Goal: Task Accomplishment & Management: Use online tool/utility

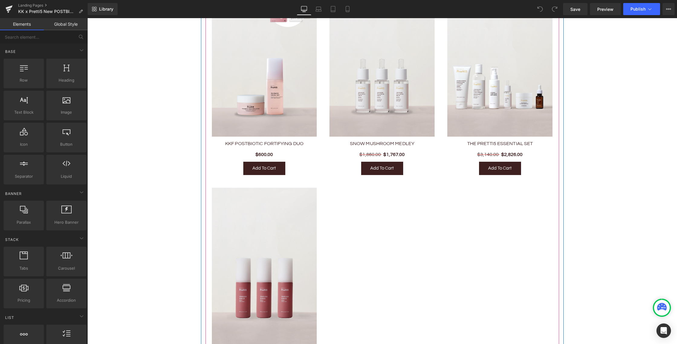
scroll to position [910, 0]
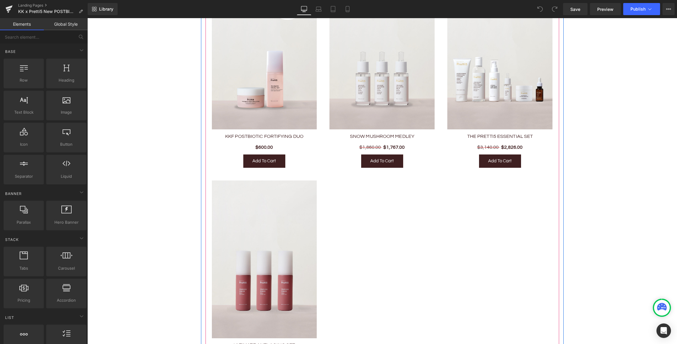
click at [371, 94] on img at bounding box center [381, 51] width 105 height 158
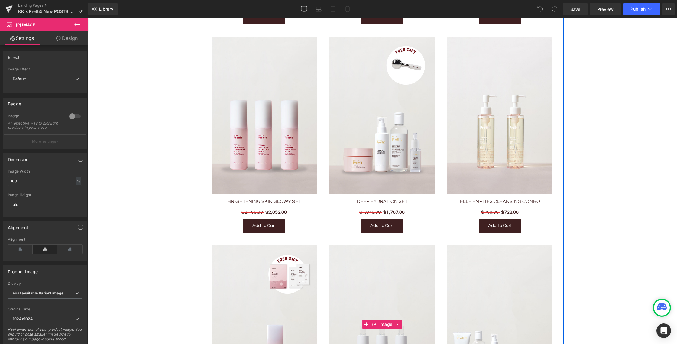
scroll to position [619, 0]
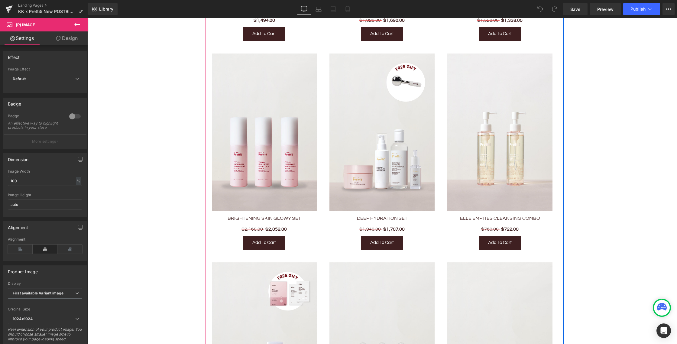
click at [389, 141] on img at bounding box center [381, 132] width 105 height 158
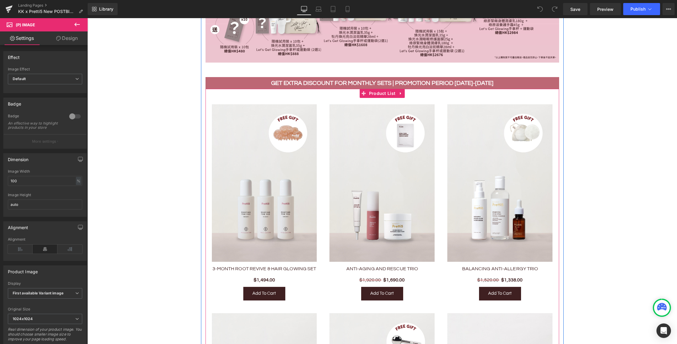
scroll to position [317, 0]
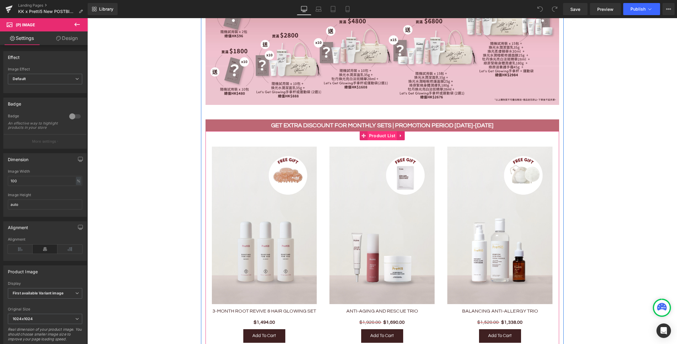
click at [380, 133] on span "Product List" at bounding box center [383, 135] width 30 height 9
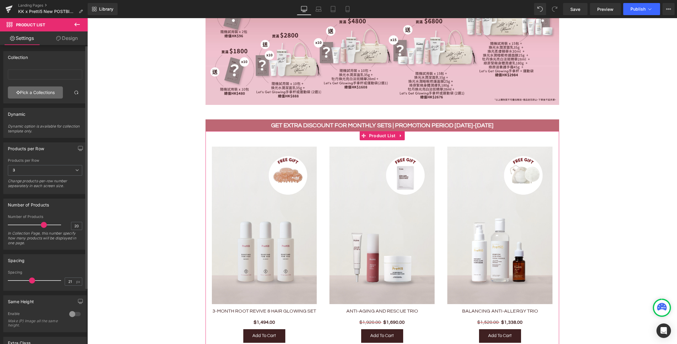
click at [31, 93] on link "Pick a Collections" at bounding box center [35, 92] width 55 height 12
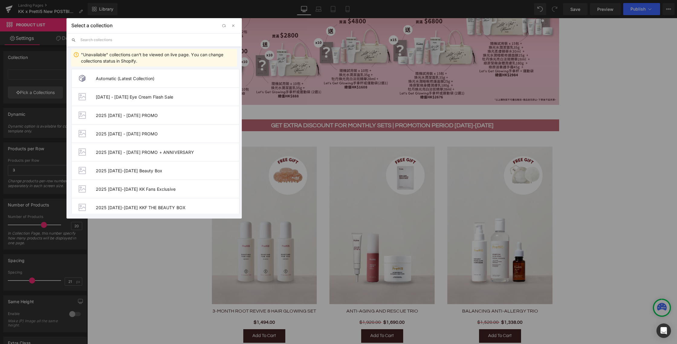
click at [139, 40] on input "text" at bounding box center [158, 39] width 157 height 13
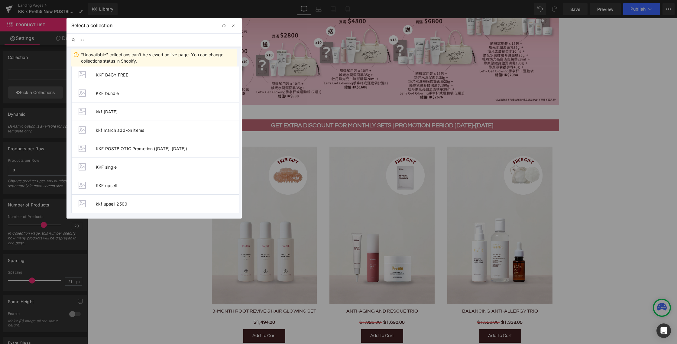
scroll to position [336, 0]
type input "kk"
click at [149, 149] on span "KKF POSTBIOTIC Promotion ([DATE]-[DATE])" at bounding box center [167, 147] width 143 height 5
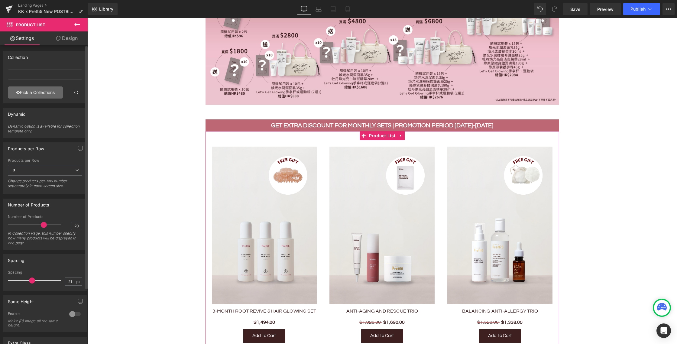
click at [31, 93] on link "Pick a Collections" at bounding box center [35, 92] width 55 height 12
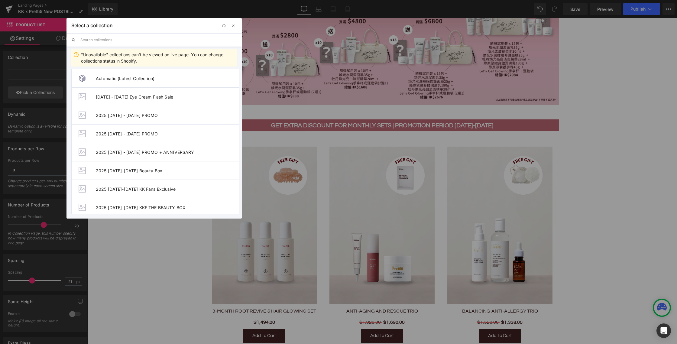
click at [159, 38] on input "text" at bounding box center [158, 39] width 157 height 13
click at [175, 41] on input "text" at bounding box center [158, 39] width 157 height 13
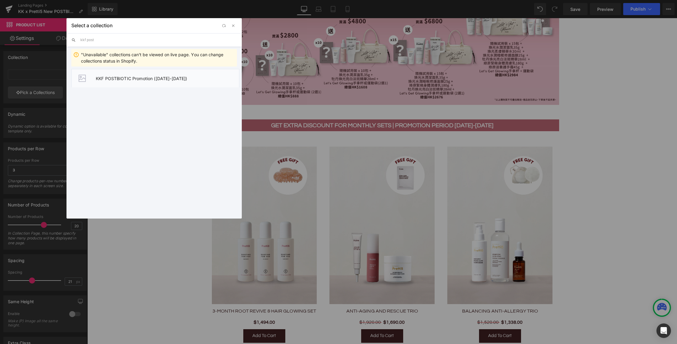
type input "kkf post"
click at [123, 76] on span "KKF POSTBIOTIC Promotion ([DATE]-[DATE])" at bounding box center [167, 78] width 143 height 5
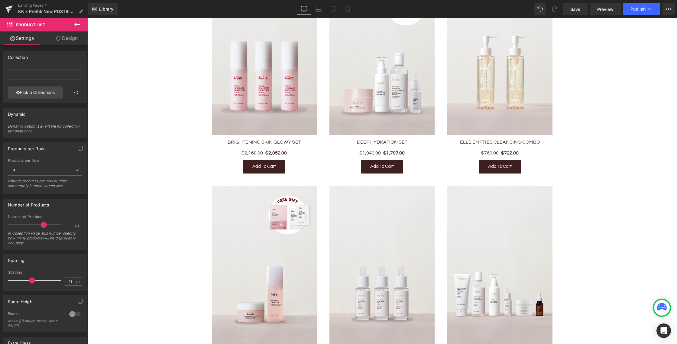
scroll to position [669, 0]
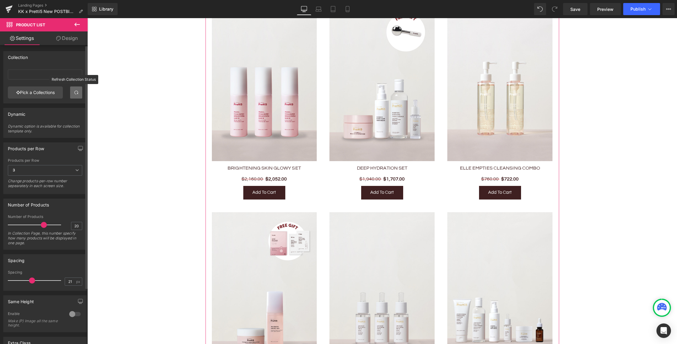
click at [75, 92] on span at bounding box center [76, 92] width 5 height 5
click at [51, 77] on input "text" at bounding box center [45, 75] width 74 height 10
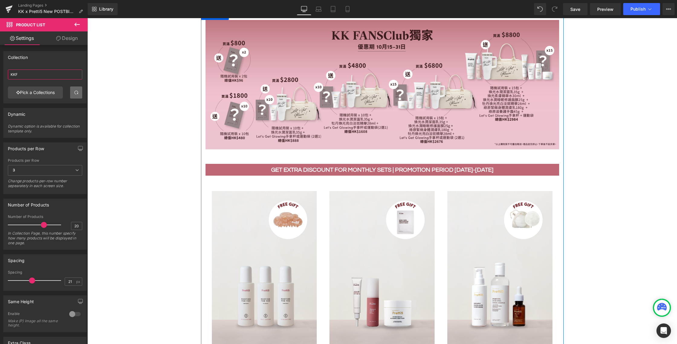
scroll to position [559, 0]
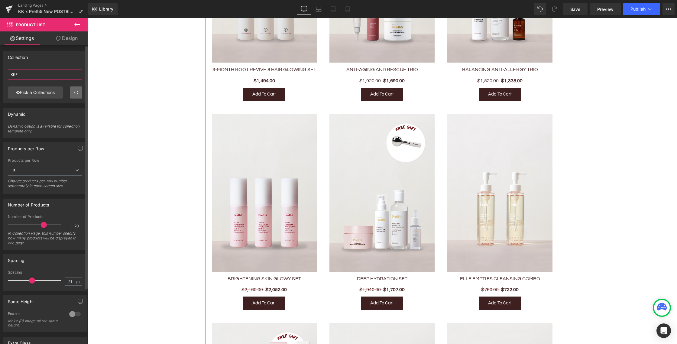
click at [25, 78] on input "KKF" at bounding box center [45, 75] width 74 height 10
type input "KKF postbio"
click at [46, 97] on link "Pick a Collections" at bounding box center [35, 92] width 55 height 12
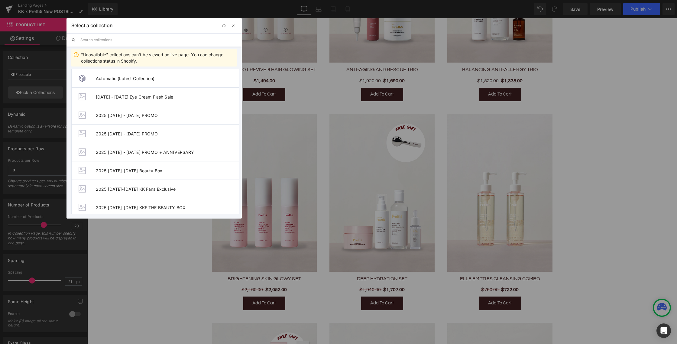
click at [119, 37] on input "text" at bounding box center [158, 39] width 157 height 13
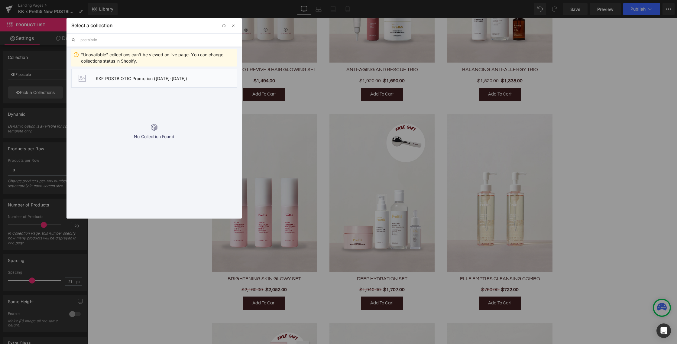
type input "postbiotic"
drag, startPoint x: 181, startPoint y: 76, endPoint x: 97, endPoint y: 78, distance: 84.3
click at [97, 78] on span "KKF POSTBIOTIC Promotion ([DATE]-[DATE])" at bounding box center [166, 78] width 141 height 5
copy span "KKF POSTBIOTIC Promotion ([DATE]-[DATE])"
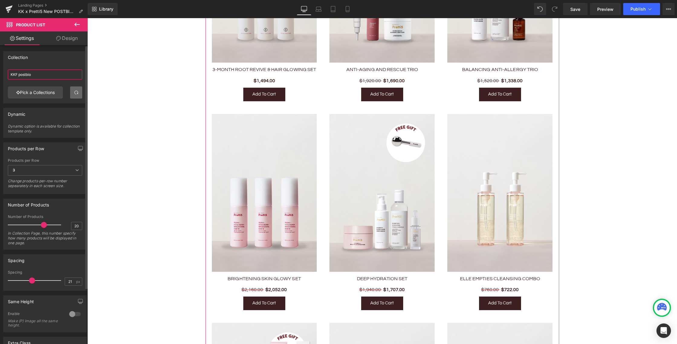
click at [35, 75] on input "KKF postbio" at bounding box center [45, 75] width 74 height 10
paste input "text"
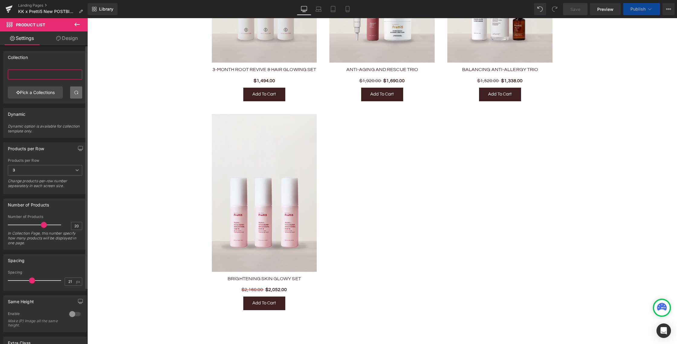
paste input "text"
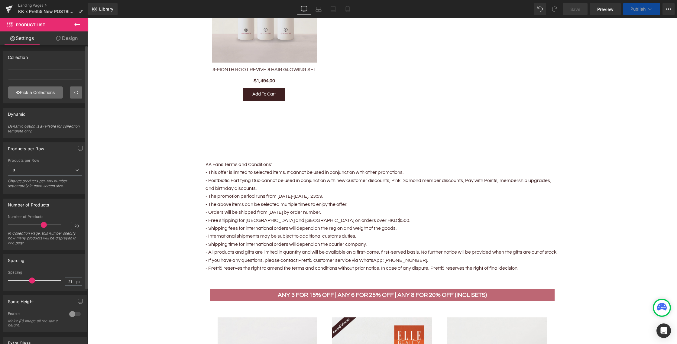
click at [27, 89] on link "Pick a Collections" at bounding box center [35, 92] width 55 height 12
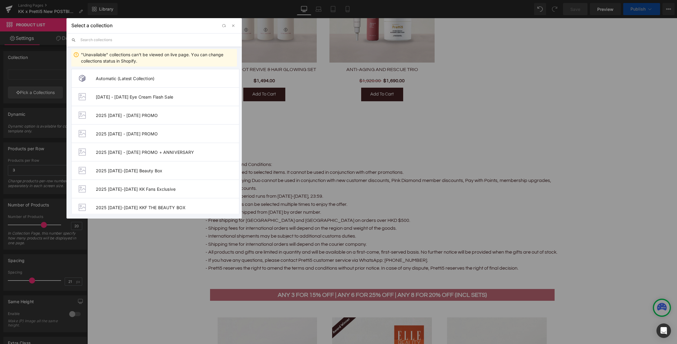
click at [126, 39] on input "text" at bounding box center [158, 39] width 157 height 13
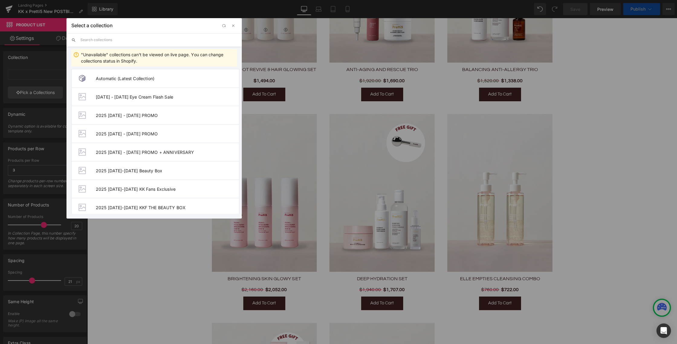
type input "postbiotic"
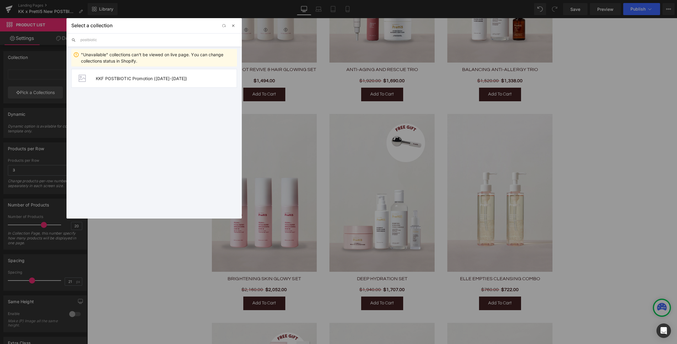
click at [232, 26] on span "button" at bounding box center [233, 25] width 5 height 5
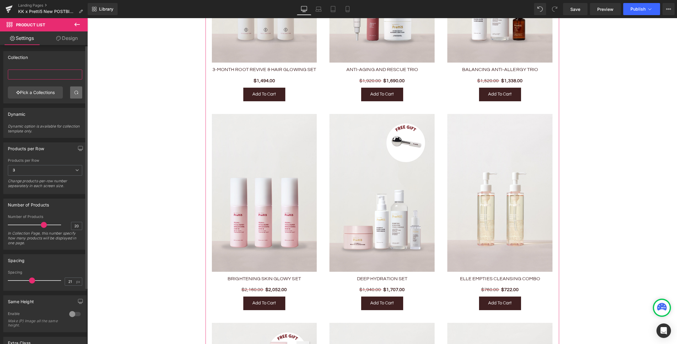
drag, startPoint x: 58, startPoint y: 73, endPoint x: 87, endPoint y: 73, distance: 28.4
click at [58, 73] on input "text" at bounding box center [45, 75] width 74 height 10
click at [41, 89] on link "Pick a Collections" at bounding box center [35, 92] width 55 height 12
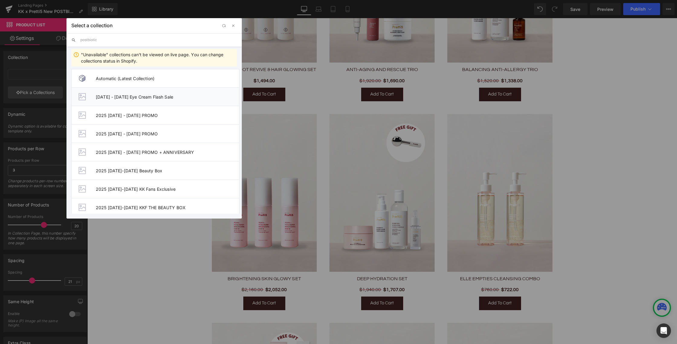
click at [125, 101] on li "[DATE] - [DATE] Eye Cream Flash Sale" at bounding box center [155, 96] width 168 height 18
type input "[DATE] - [DATE] Eye Cream Flash Sale"
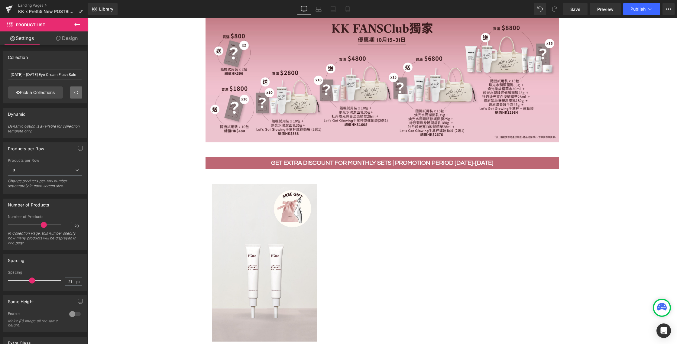
scroll to position [310, 0]
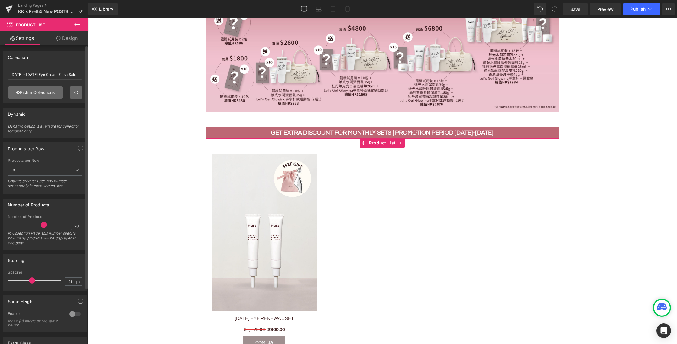
click at [35, 94] on link "Pick a Collections" at bounding box center [35, 92] width 55 height 12
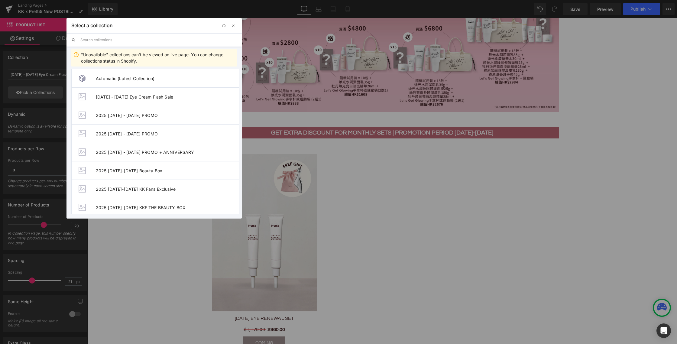
click at [164, 39] on input "text" at bounding box center [158, 39] width 157 height 13
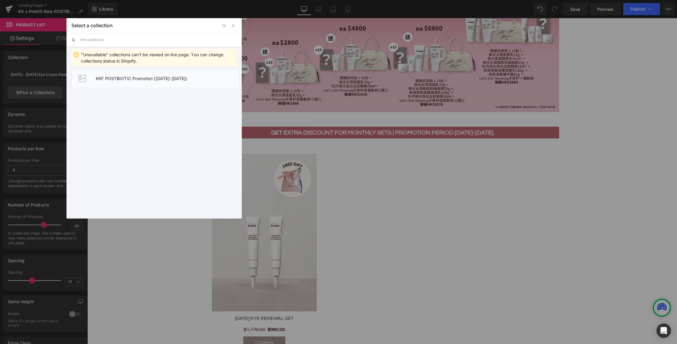
type input "KKf postbiotic"
click at [166, 82] on li "KKF POSTBIOTIC Promotion ([DATE]-[DATE])" at bounding box center [155, 78] width 168 height 18
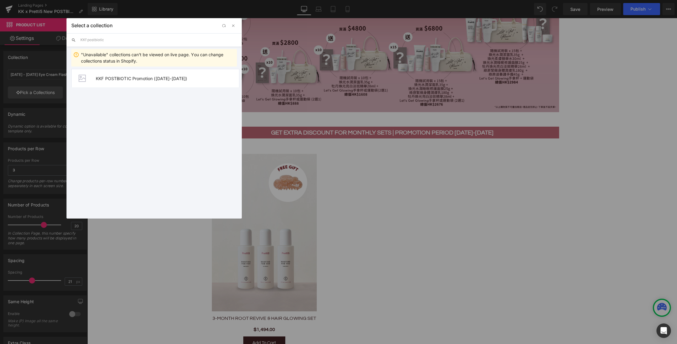
type input "KKF POSTBIOTIC Promotion ([DATE]-[DATE])"
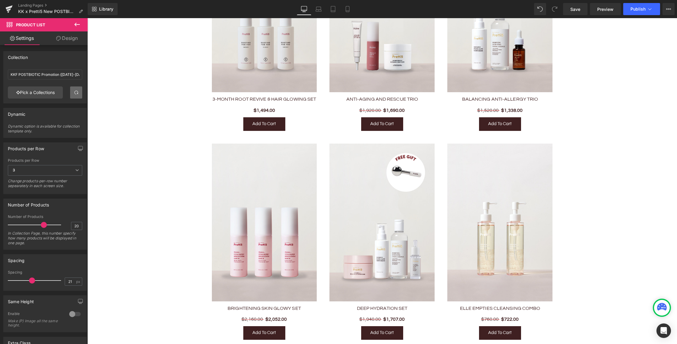
scroll to position [501, 0]
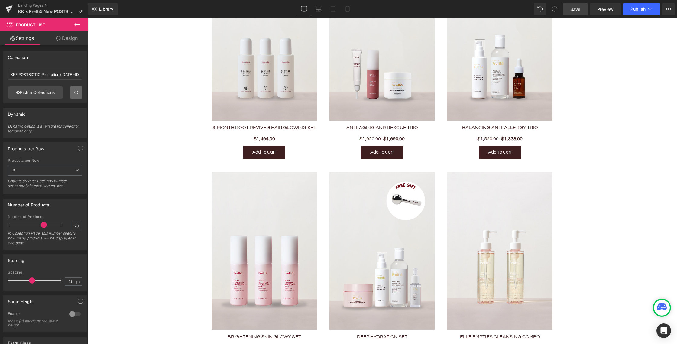
drag, startPoint x: 573, startPoint y: 10, endPoint x: 577, endPoint y: 12, distance: 4.1
click at [573, 10] on span "Save" at bounding box center [575, 9] width 10 height 6
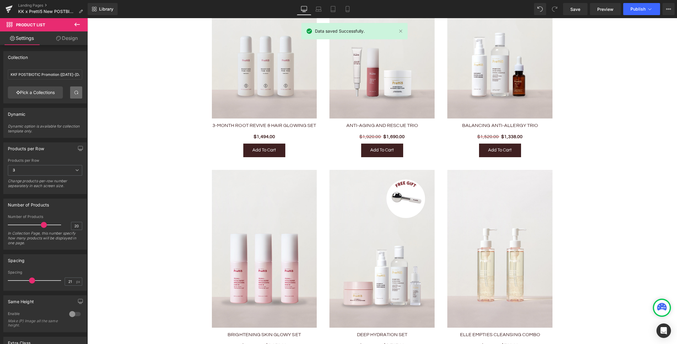
scroll to position [503, 0]
click at [631, 9] on span "Publish" at bounding box center [637, 9] width 15 height 5
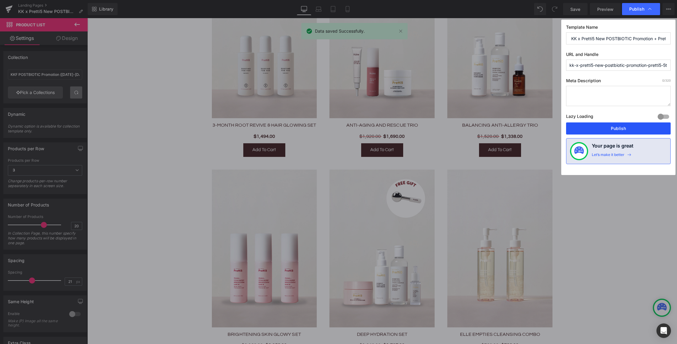
click at [607, 129] on button "Publish" at bounding box center [618, 128] width 105 height 12
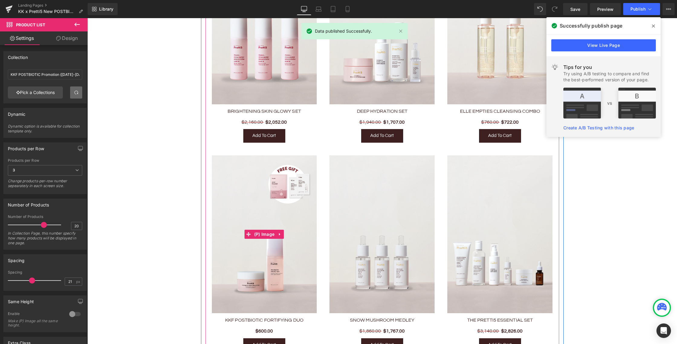
scroll to position [725, 0]
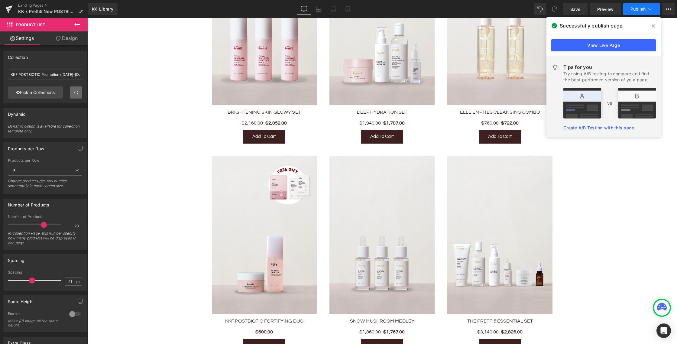
click at [642, 11] on button "Publish" at bounding box center [641, 9] width 37 height 12
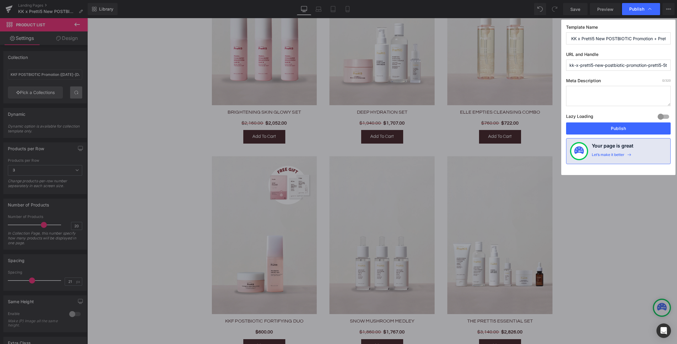
click at [637, 7] on span "Publish" at bounding box center [636, 8] width 15 height 5
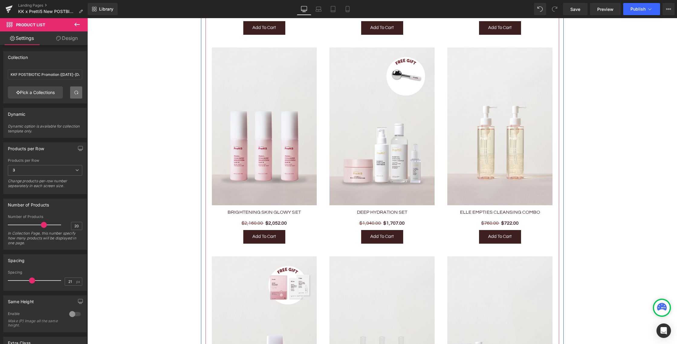
scroll to position [622, 0]
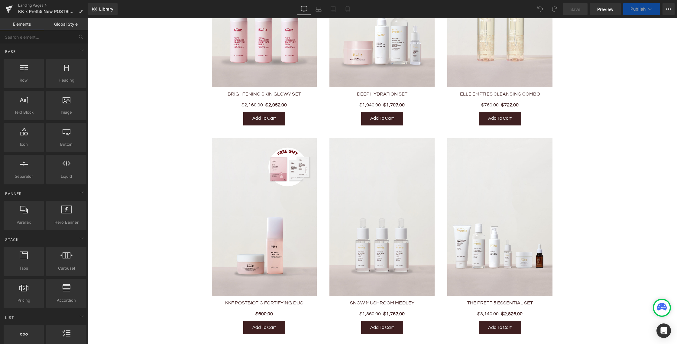
scroll to position [683, 0]
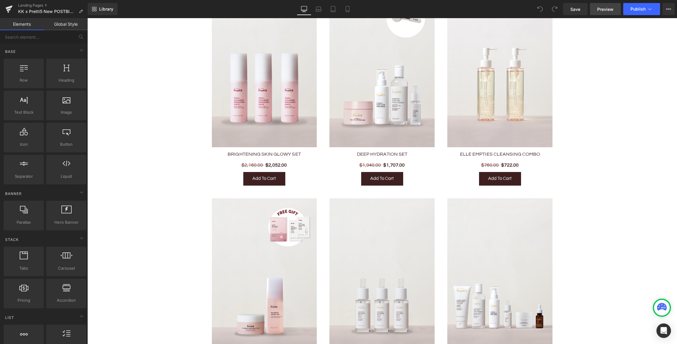
click at [604, 11] on span "Preview" at bounding box center [605, 9] width 16 height 6
click at [639, 10] on span "Publish" at bounding box center [637, 9] width 15 height 5
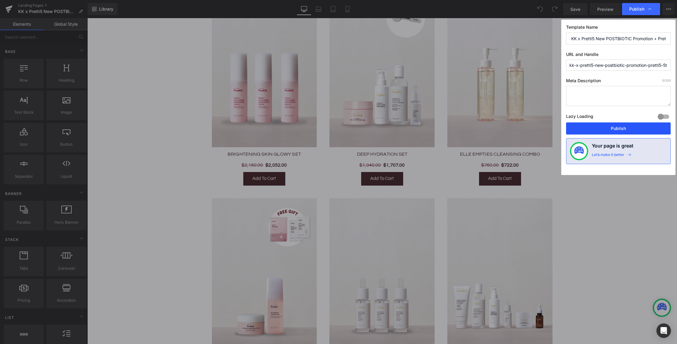
drag, startPoint x: 594, startPoint y: 130, endPoint x: 510, endPoint y: 112, distance: 86.0
click at [594, 130] on button "Publish" at bounding box center [618, 128] width 105 height 12
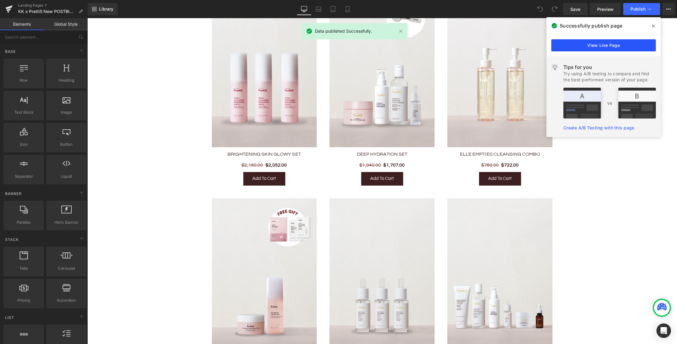
click at [607, 46] on link "View Live Page" at bounding box center [603, 45] width 105 height 12
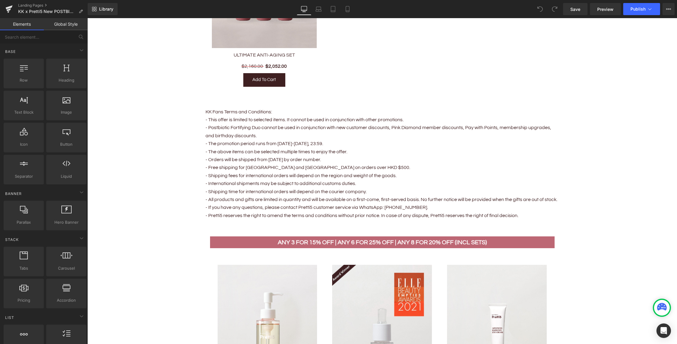
scroll to position [1200, 0]
click at [444, 239] on b "Any 3 for 15% off | Any 6 for 25% off | Any 8 for 20% off (incl sets)" at bounding box center [382, 242] width 209 height 6
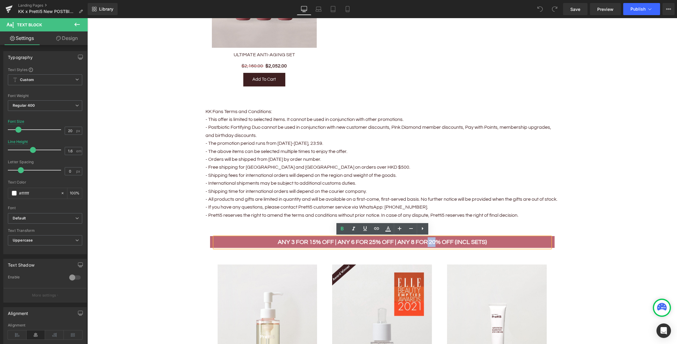
drag, startPoint x: 428, startPoint y: 240, endPoint x: 434, endPoint y: 239, distance: 6.1
click at [434, 239] on b "Any 3 for 15% off | Any 6 for 25% off | Any 8 for 20% off (incl sets)" at bounding box center [382, 242] width 209 height 6
click at [431, 241] on b "Any 3 for 15% off | Any 6 for 25% off | Any 8 for 20% off (incl sets)" at bounding box center [382, 242] width 209 height 6
click at [632, 9] on span "Publish" at bounding box center [637, 9] width 15 height 5
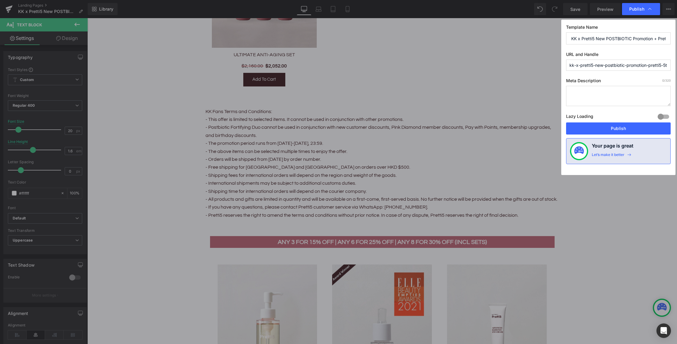
drag, startPoint x: 616, startPoint y: 126, endPoint x: 500, endPoint y: 6, distance: 166.7
click at [616, 126] on button "Publish" at bounding box center [618, 128] width 105 height 12
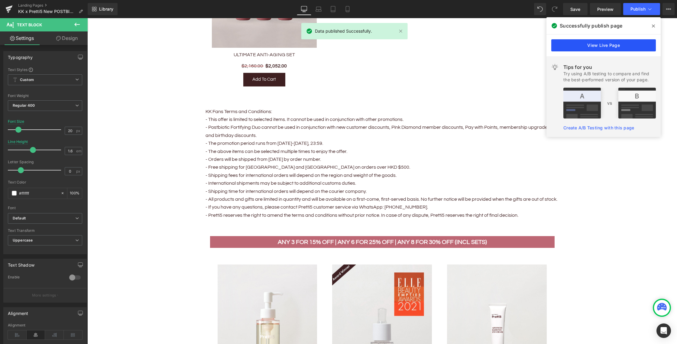
click at [605, 44] on link "View Live Page" at bounding box center [603, 45] width 105 height 12
